Goal: Navigation & Orientation: Find specific page/section

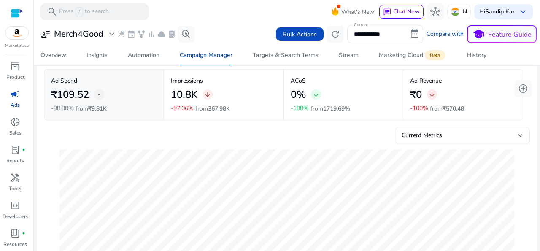
scroll to position [19, 0]
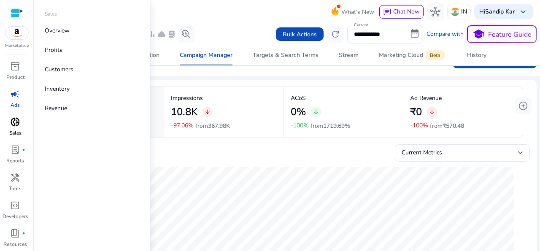
click at [13, 126] on span "donut_small" at bounding box center [15, 122] width 10 height 10
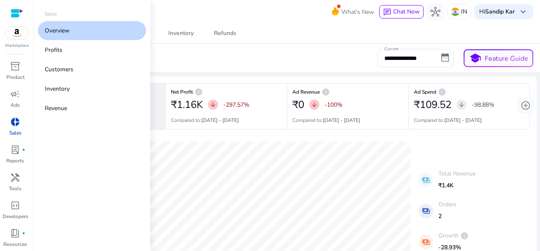
click at [11, 130] on p "Sales" at bounding box center [15, 133] width 12 height 8
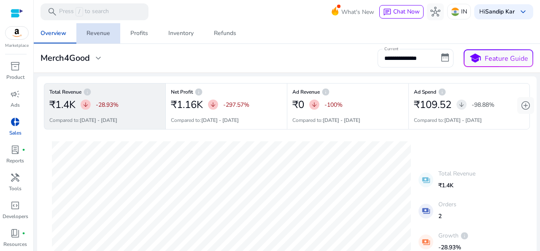
click at [98, 33] on div "Revenue" at bounding box center [98, 33] width 24 height 6
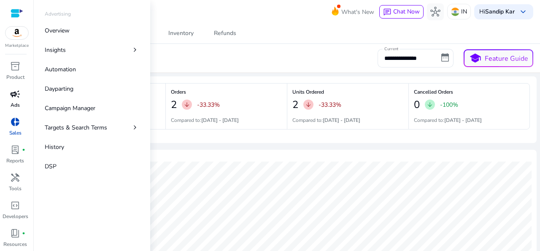
click at [16, 99] on span "campaign" at bounding box center [15, 94] width 10 height 10
